Goal: Information Seeking & Learning: Learn about a topic

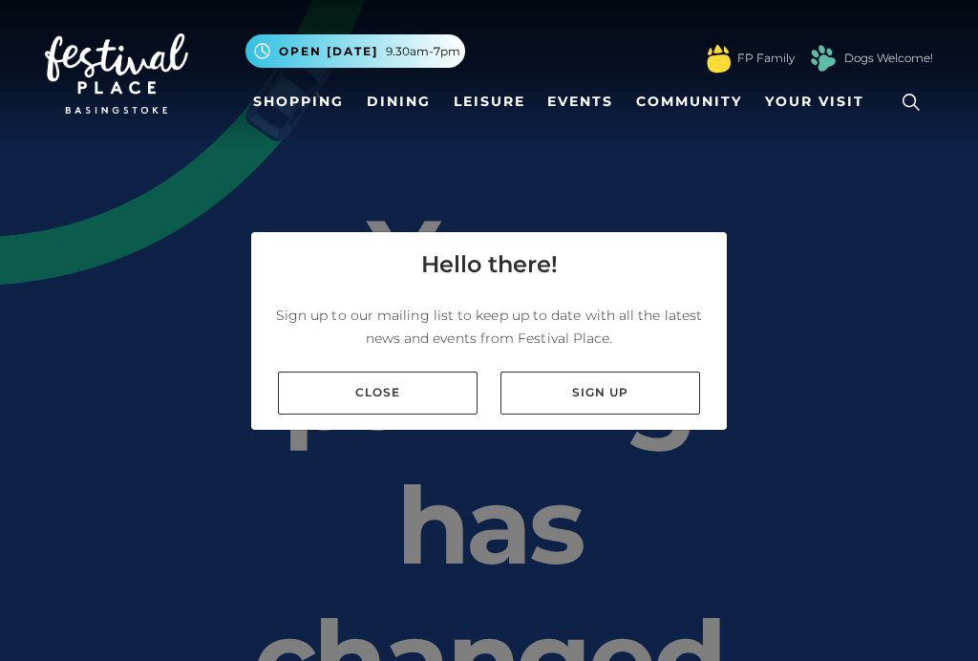
click at [379, 415] on link "Close" at bounding box center [378, 393] width 200 height 43
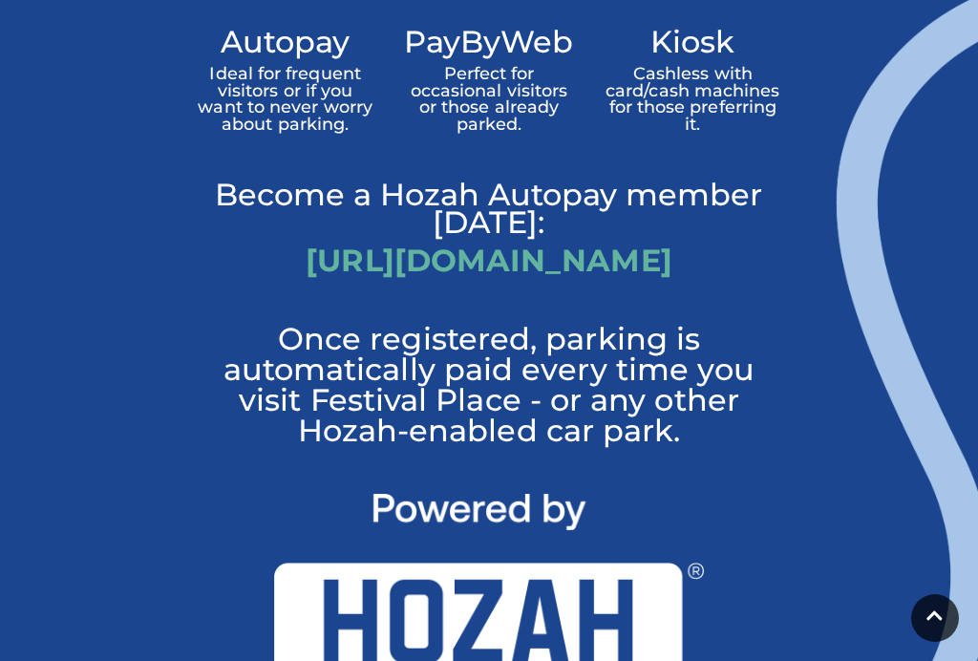
scroll to position [2031, 0]
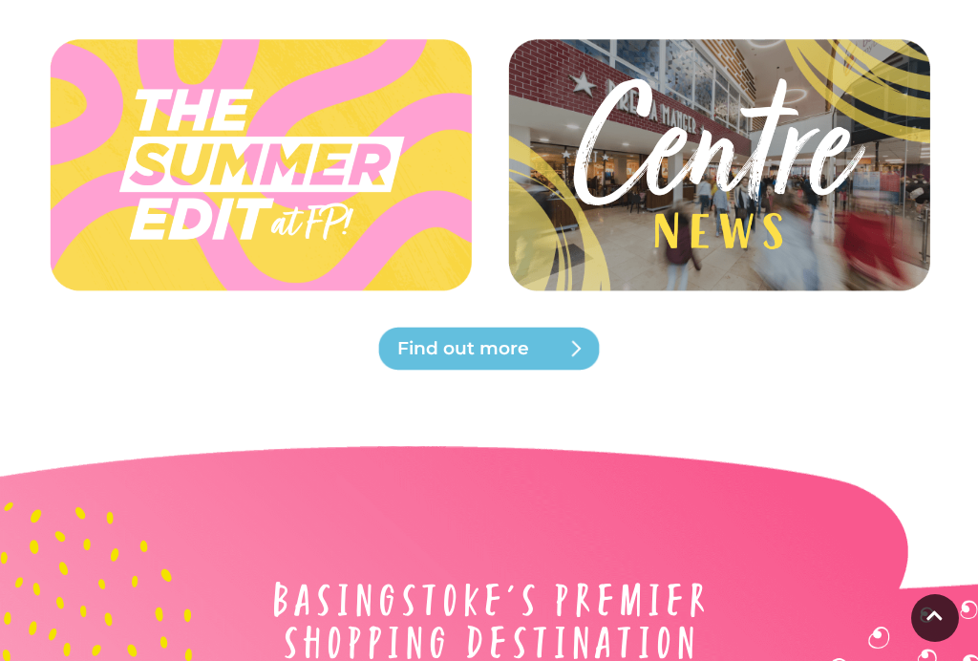
scroll to position [4796, 0]
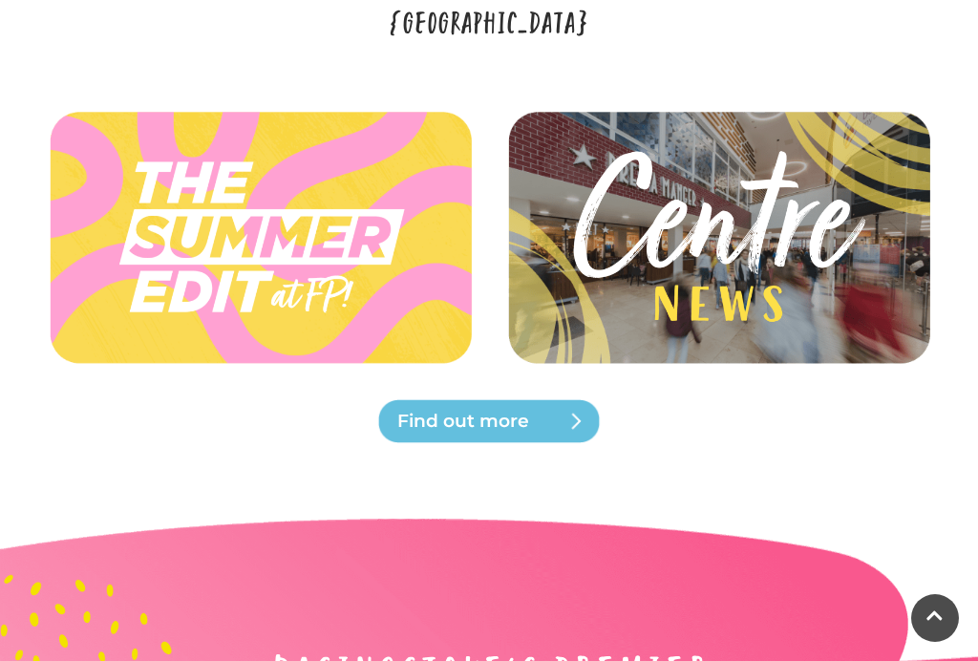
click at [757, 257] on img at bounding box center [719, 236] width 430 height 193
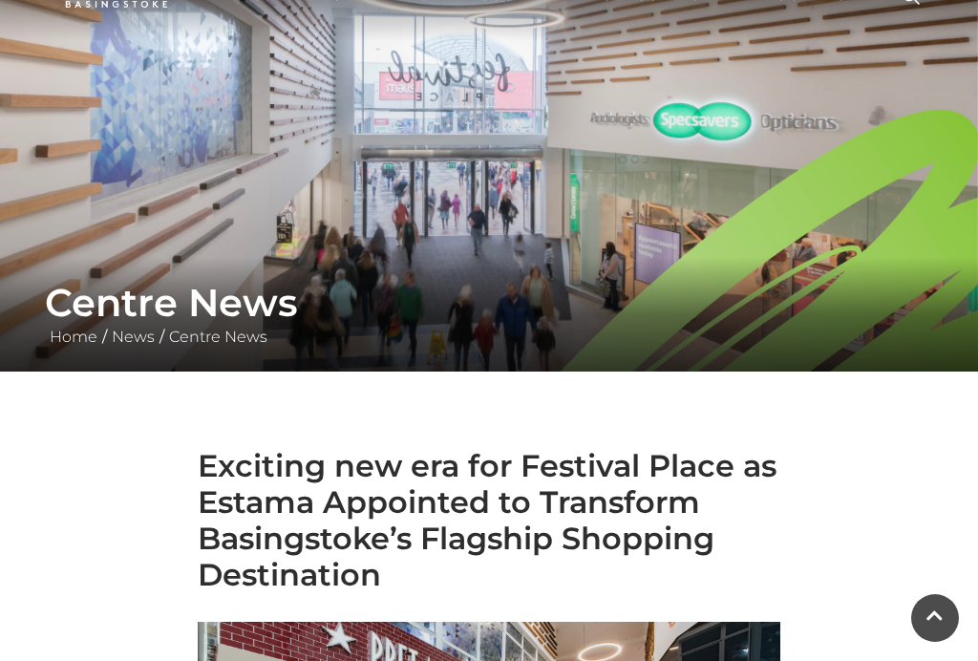
scroll to position [95, 0]
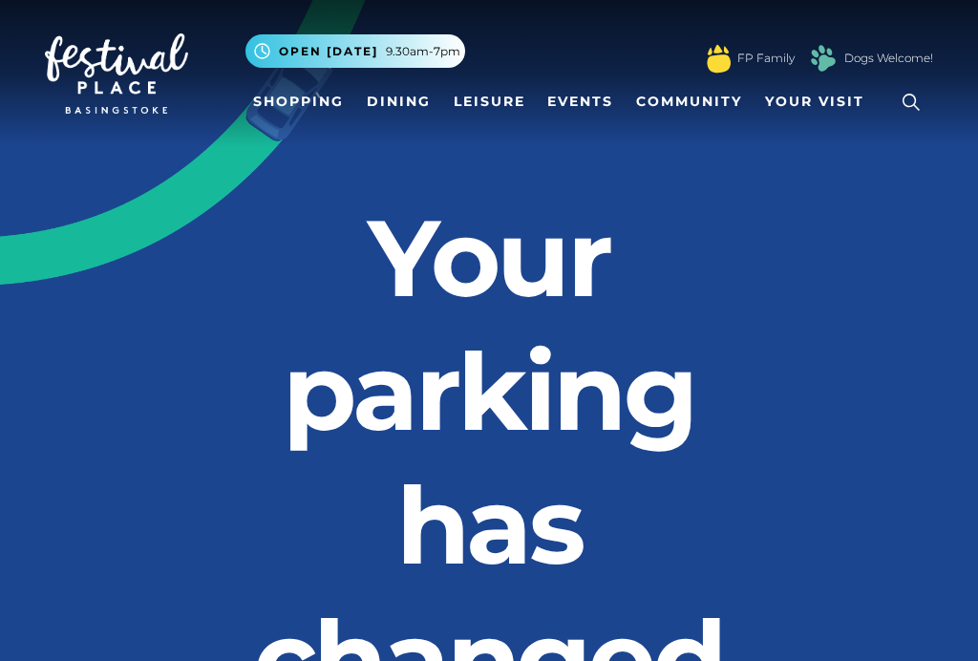
click at [752, 64] on link "FP Family" at bounding box center [766, 58] width 57 height 17
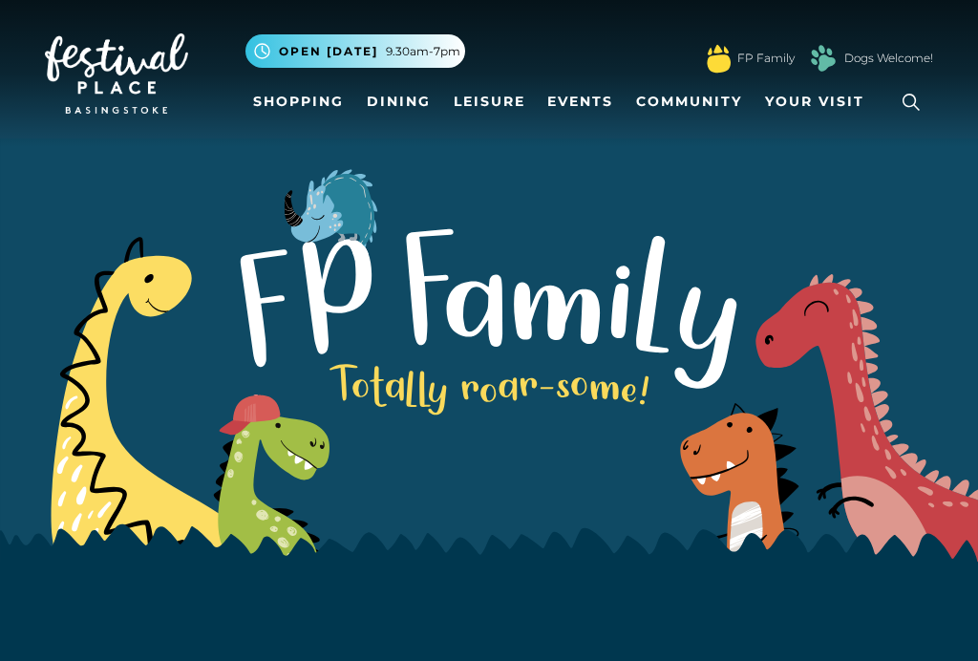
click at [903, 66] on link "Dogs Welcome!" at bounding box center [889, 58] width 89 height 17
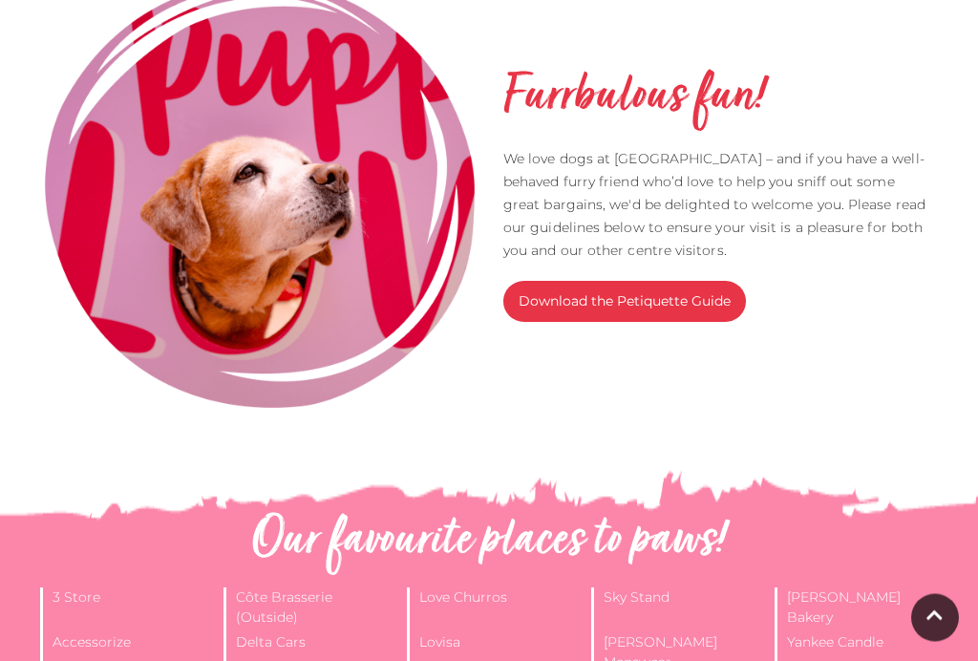
scroll to position [432, 0]
click at [675, 313] on link "Download the Petiquette Guide" at bounding box center [625, 301] width 243 height 41
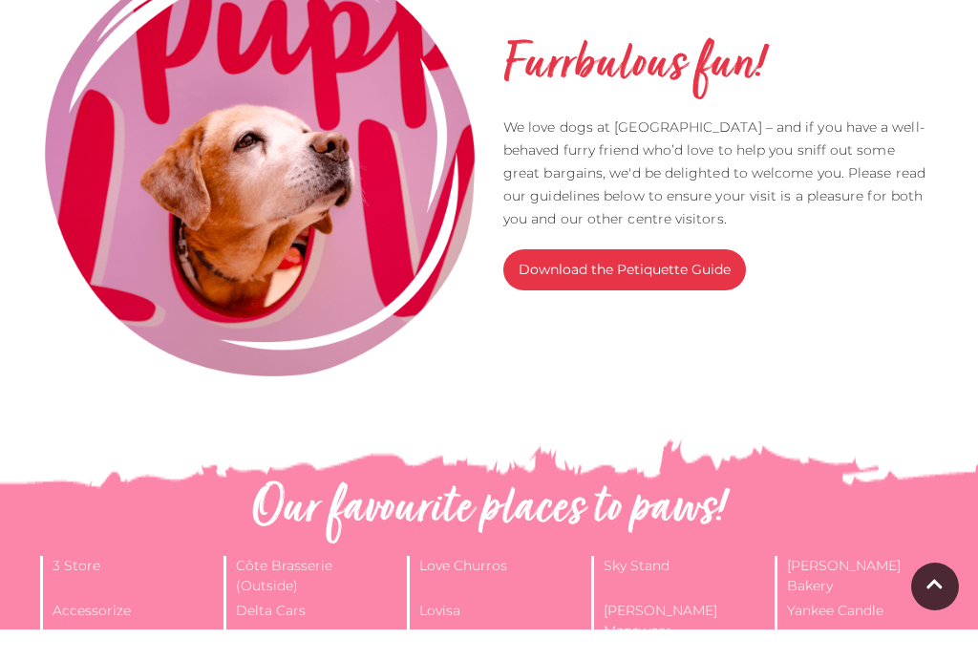
scroll to position [464, 0]
